Goal: Information Seeking & Learning: Learn about a topic

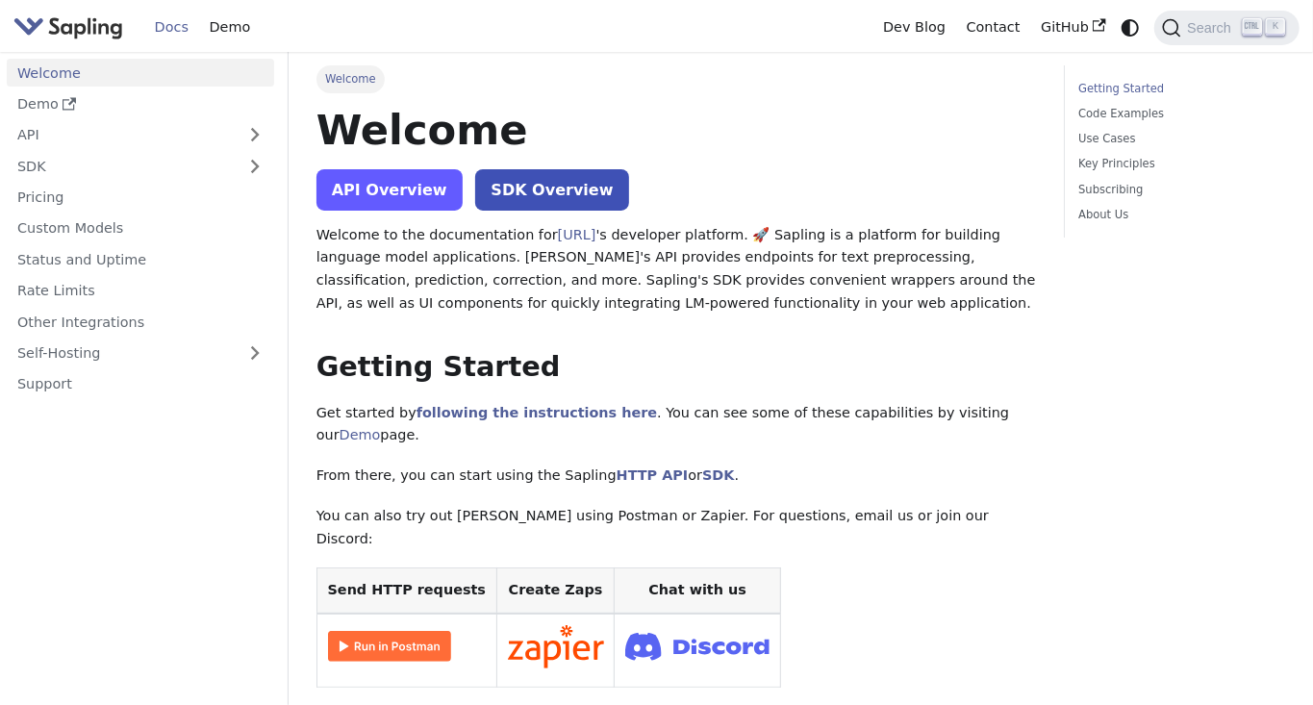
click at [357, 188] on link "API Overview" at bounding box center [389, 189] width 146 height 41
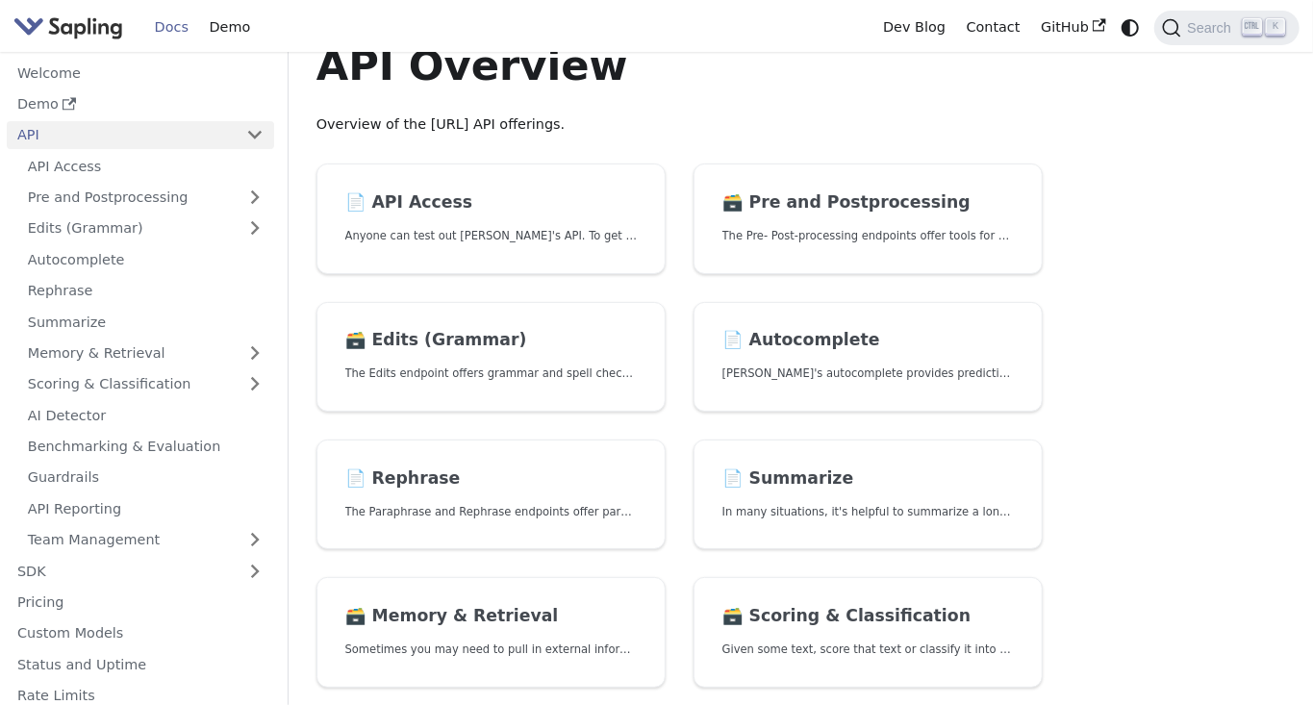
scroll to position [63, 0]
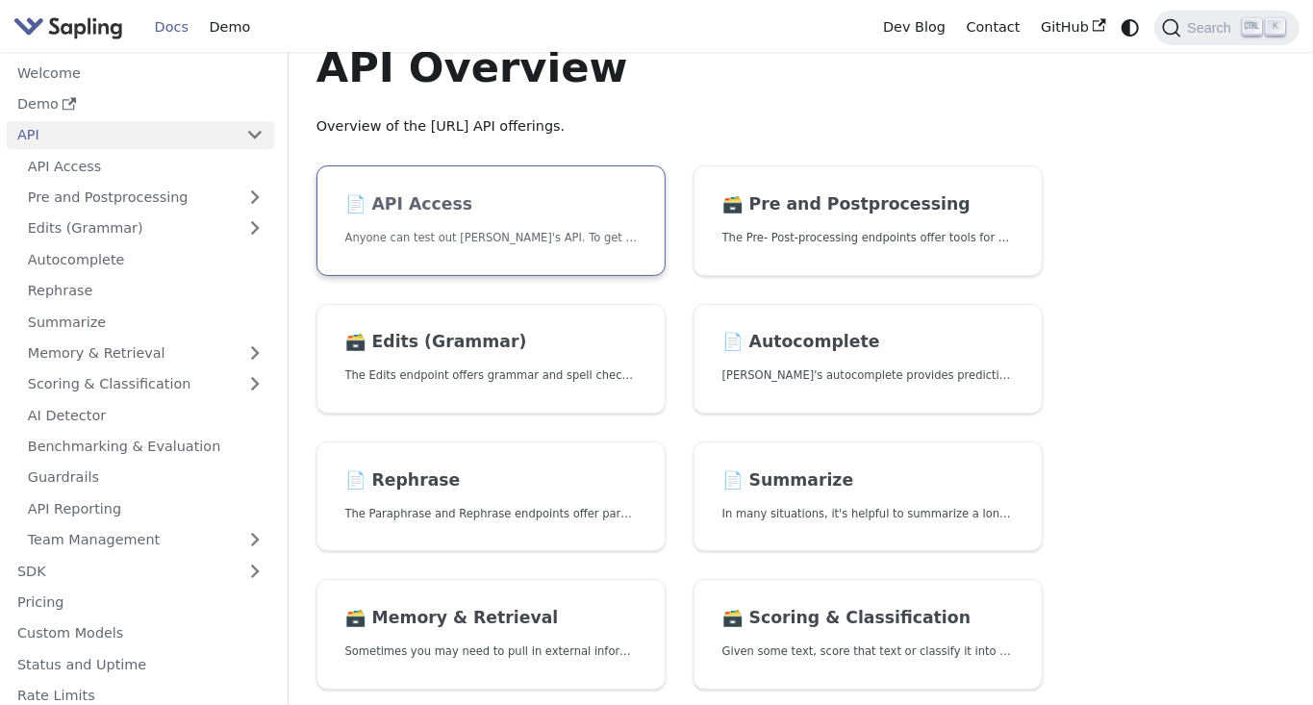
click at [365, 221] on link "📄️ API Access Anyone can test out [PERSON_NAME]'s API. To get started with the …" at bounding box center [490, 220] width 349 height 111
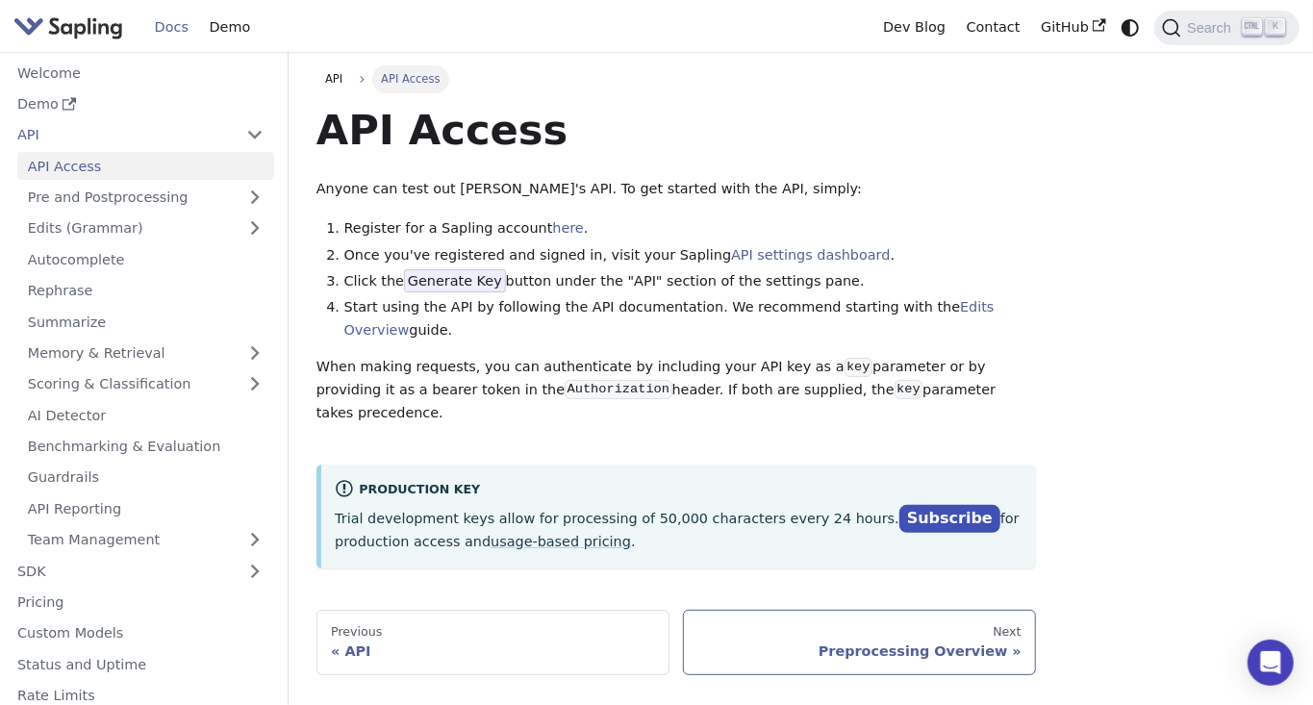
click at [995, 624] on div "Next" at bounding box center [859, 631] width 323 height 15
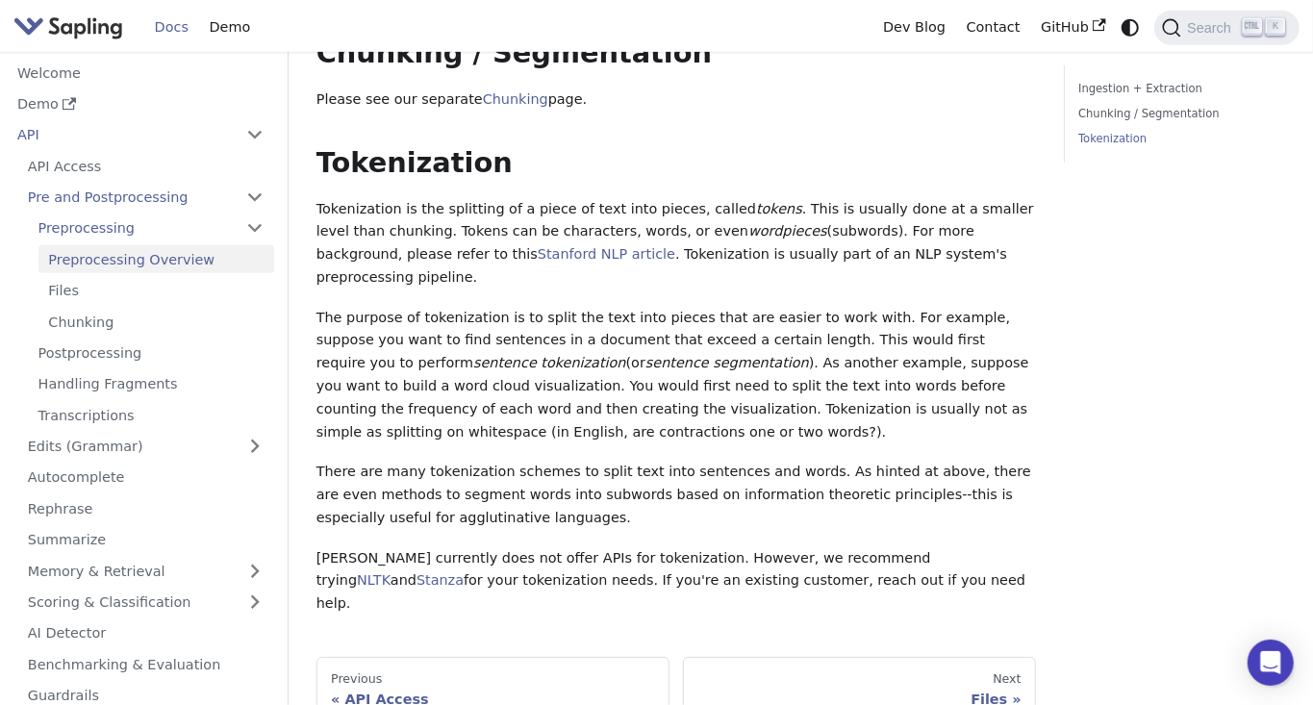
scroll to position [520, 0]
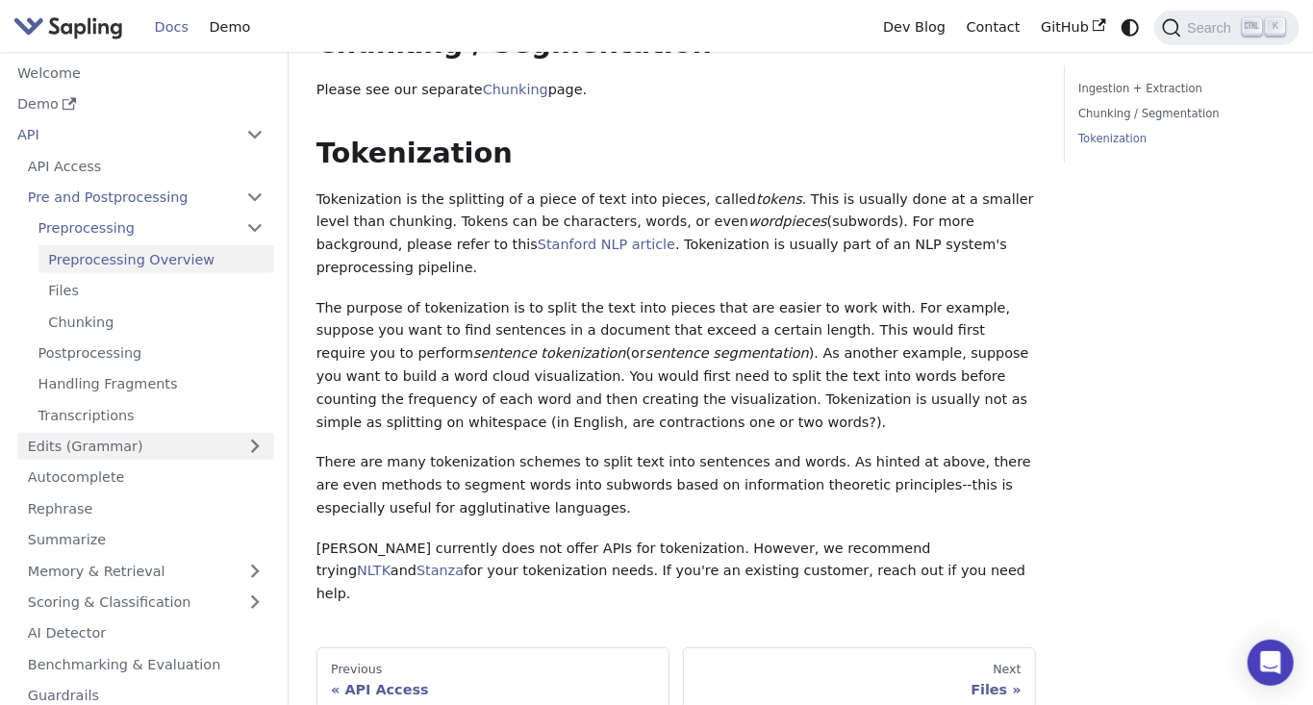
click at [31, 433] on link "Edits (Grammar)" at bounding box center [145, 447] width 257 height 28
click at [84, 433] on link "Edits (Grammar)" at bounding box center [145, 447] width 257 height 28
click at [43, 433] on link "Edits (Grammar)" at bounding box center [145, 447] width 257 height 28
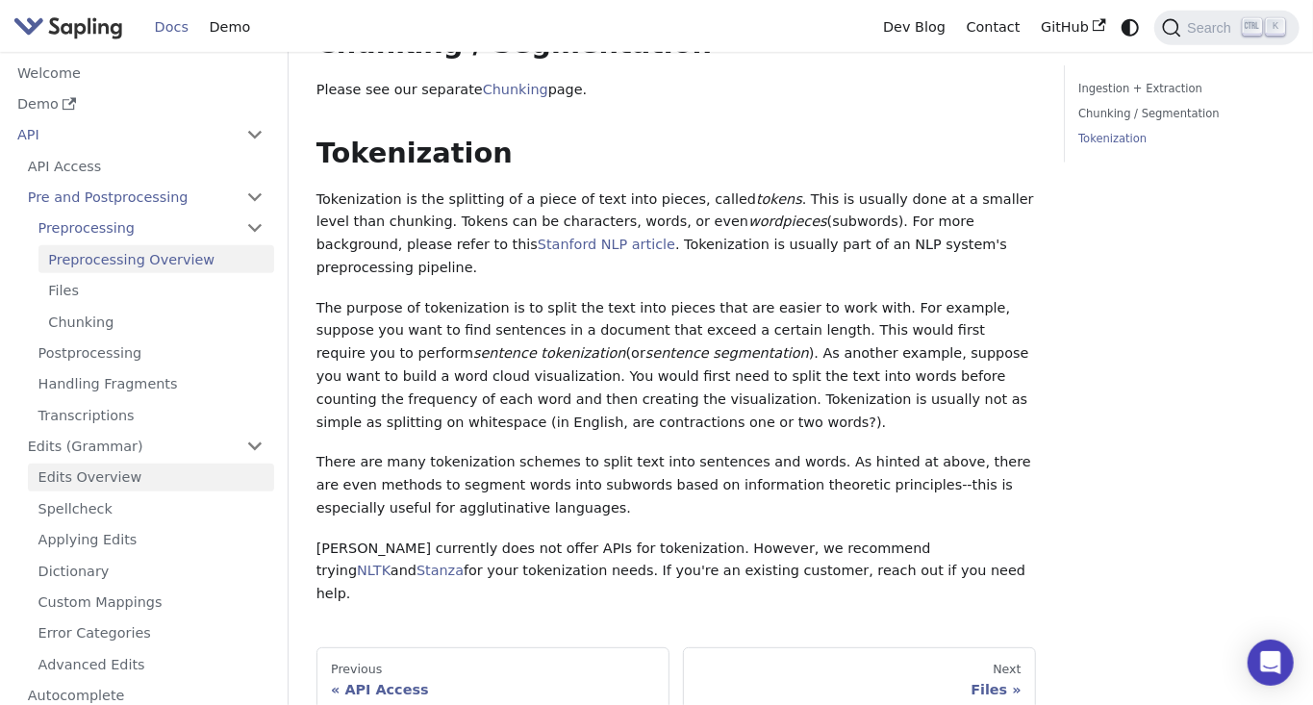
click at [58, 464] on link "Edits Overview" at bounding box center [151, 478] width 246 height 28
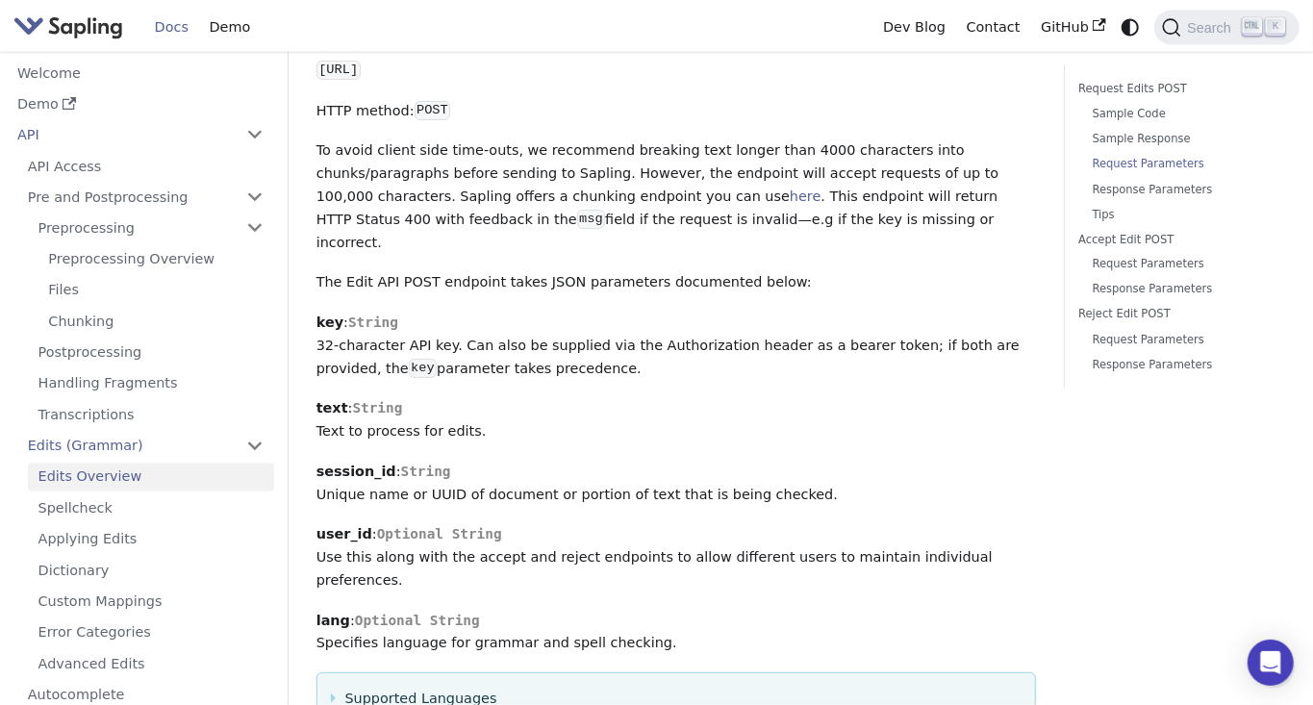
scroll to position [1710, 0]
